Goal: Find specific page/section

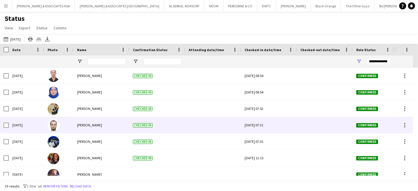
scroll to position [65, 0]
